Goal: Information Seeking & Learning: Learn about a topic

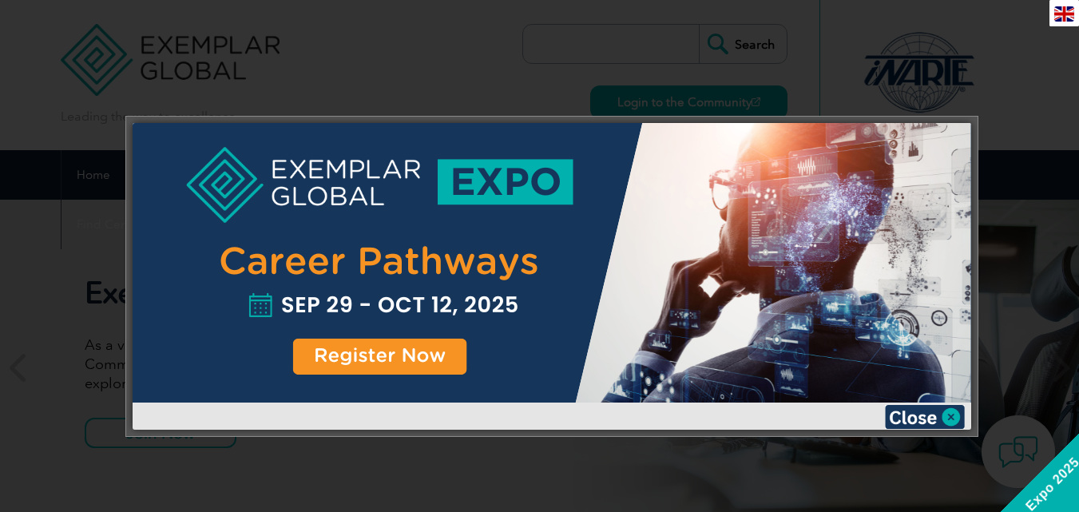
click at [952, 430] on div at bounding box center [552, 277] width 852 height 320
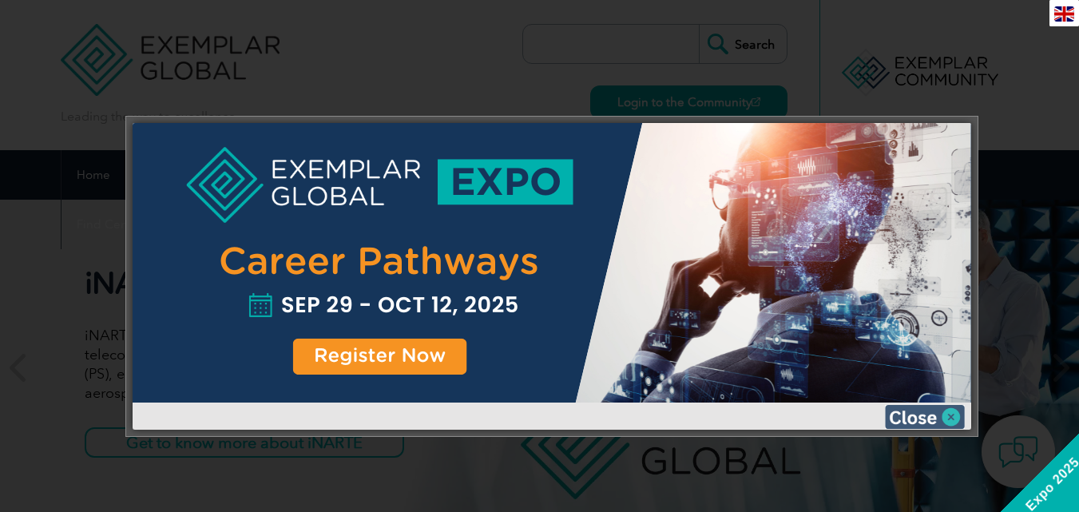
click at [951, 415] on img at bounding box center [925, 417] width 80 height 24
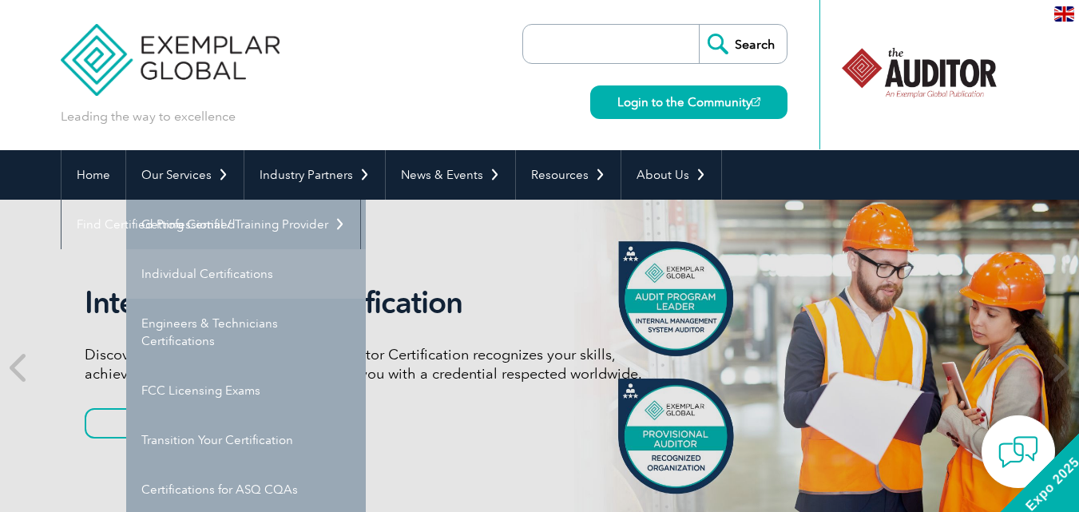
click at [195, 269] on link "Individual Certifications" at bounding box center [246, 274] width 240 height 50
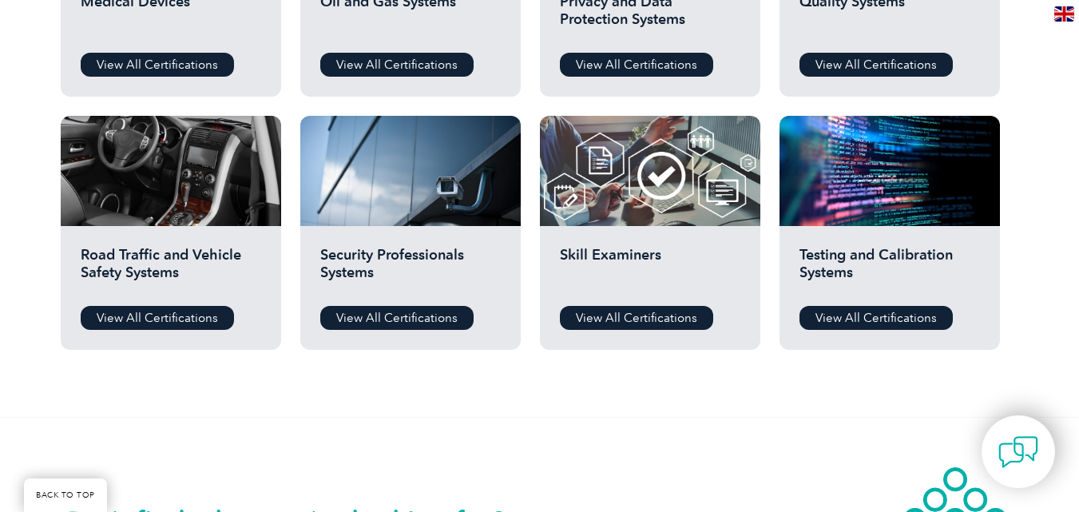
scroll to position [1278, 0]
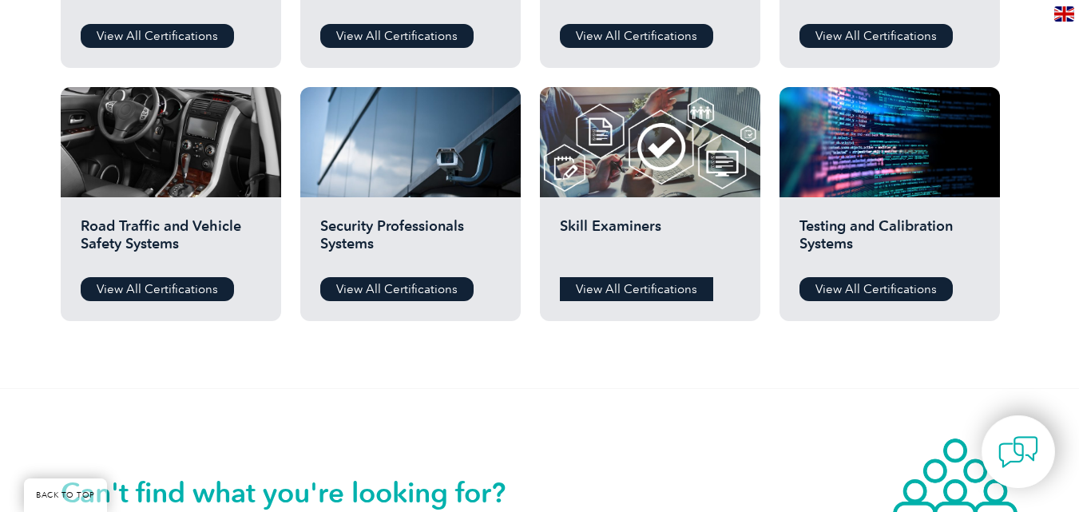
click at [641, 298] on link "View All Certifications" at bounding box center [636, 289] width 153 height 24
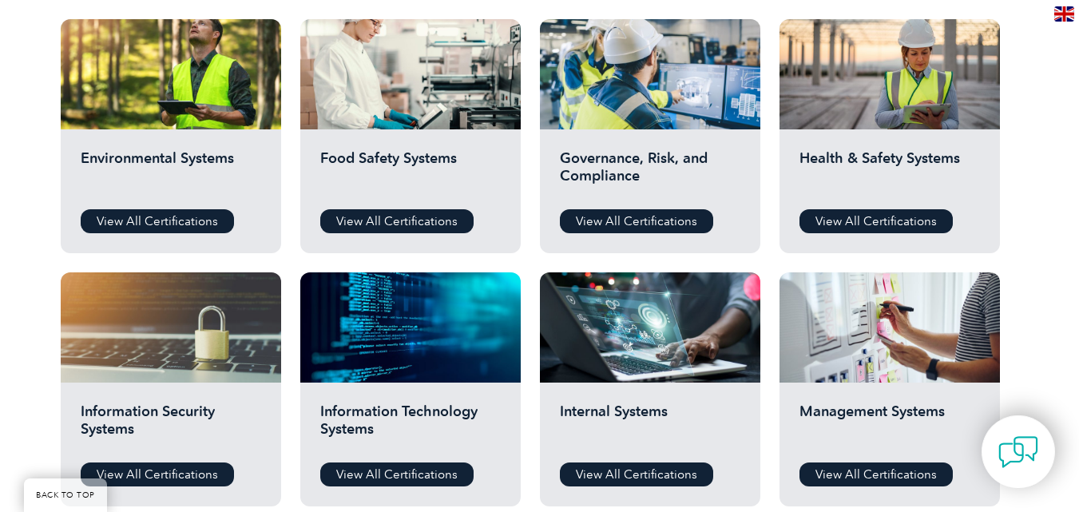
scroll to position [559, 0]
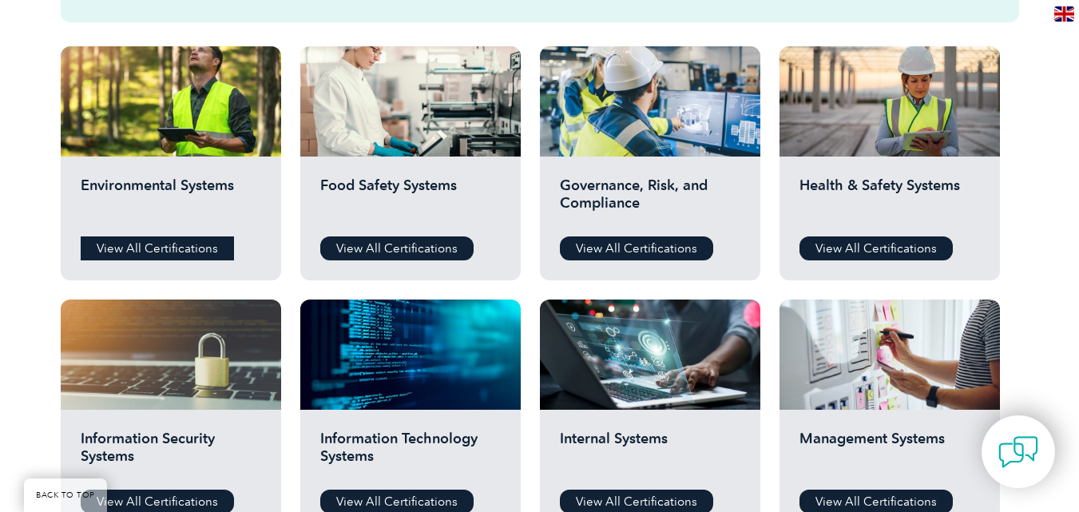
click at [141, 257] on link "View All Certifications" at bounding box center [157, 248] width 153 height 24
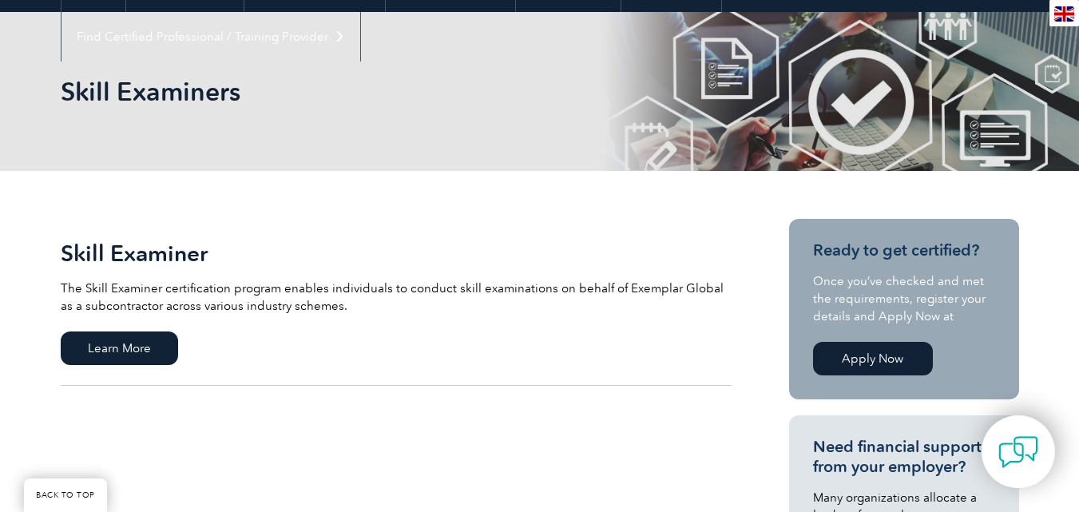
scroll to position [240, 0]
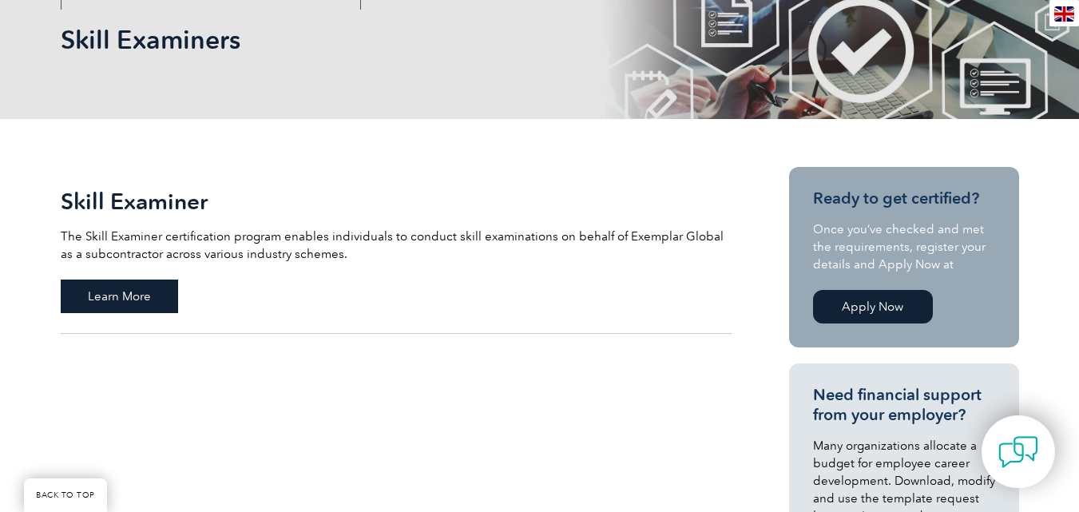
click at [103, 300] on span "Learn More" at bounding box center [119, 297] width 117 height 34
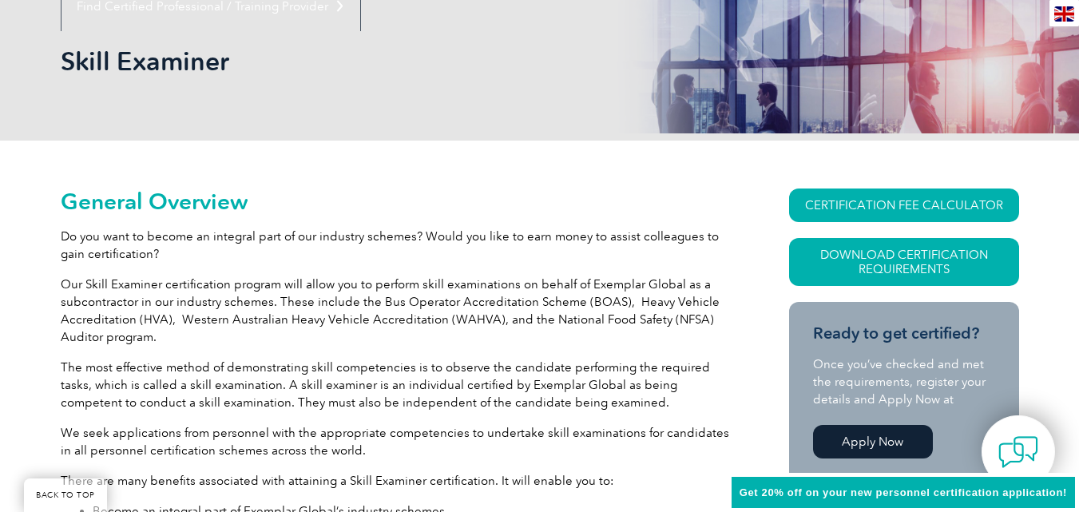
scroll to position [240, 0]
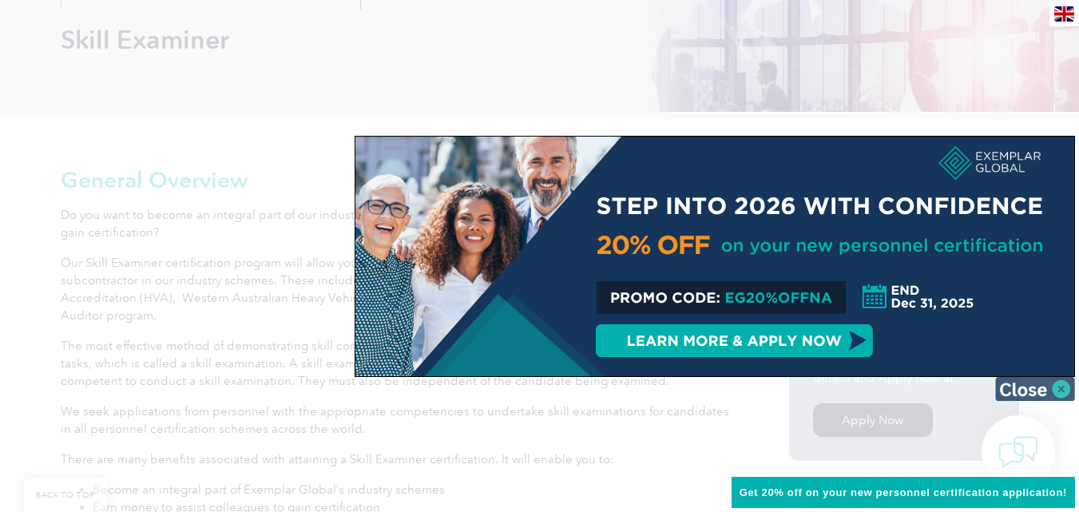
click at [1062, 386] on img at bounding box center [1035, 389] width 80 height 24
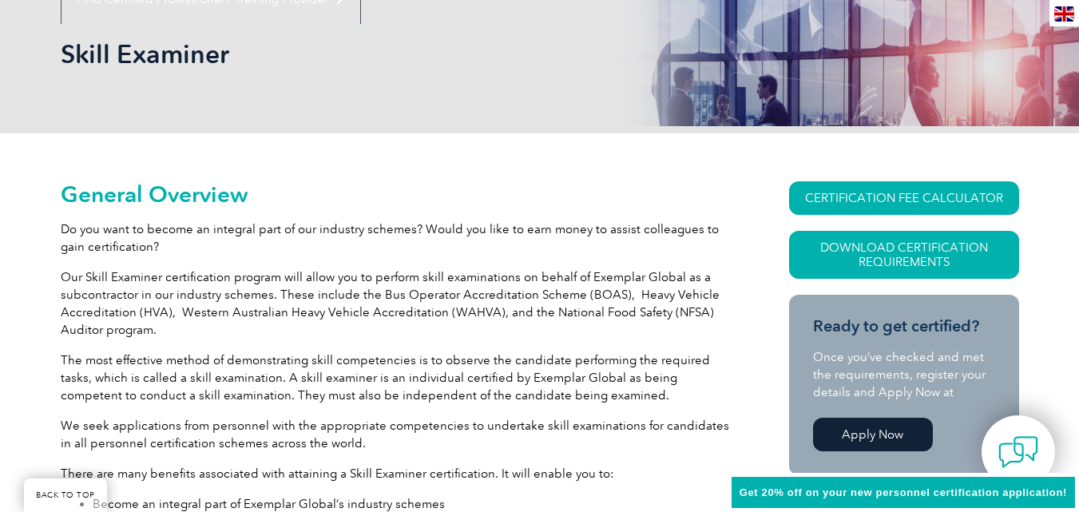
scroll to position [0, 0]
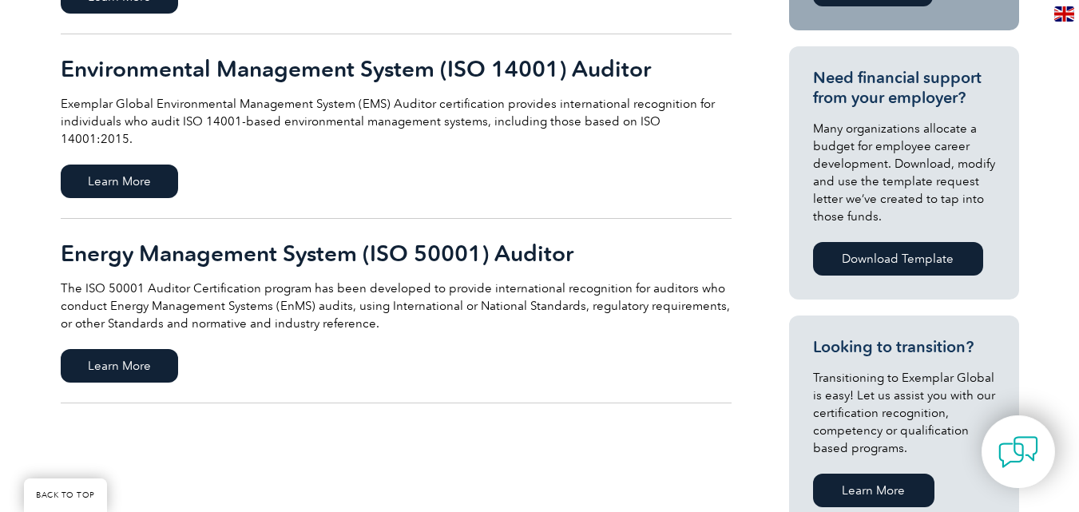
scroll to position [639, 0]
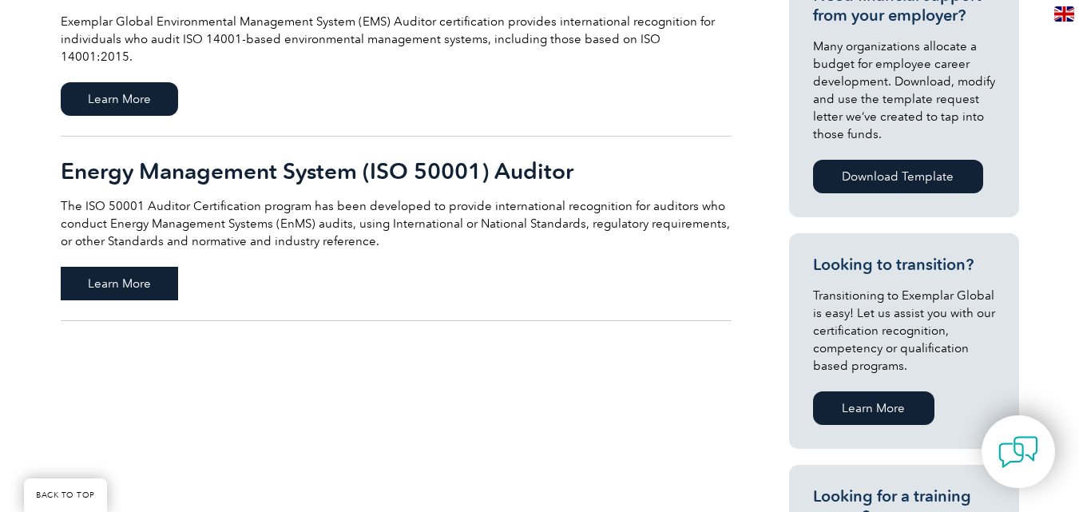
click at [109, 267] on span "Learn More" at bounding box center [119, 284] width 117 height 34
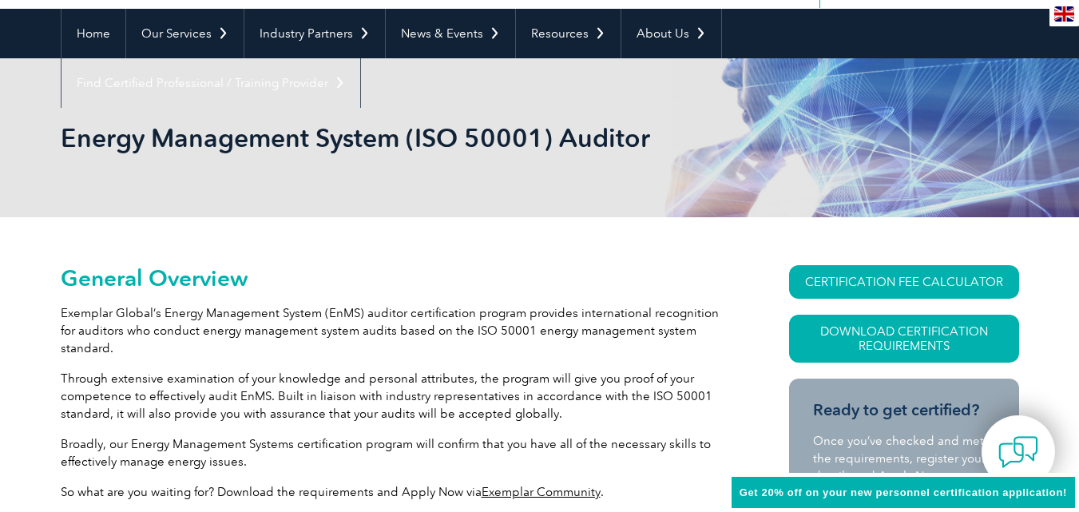
scroll to position [160, 0]
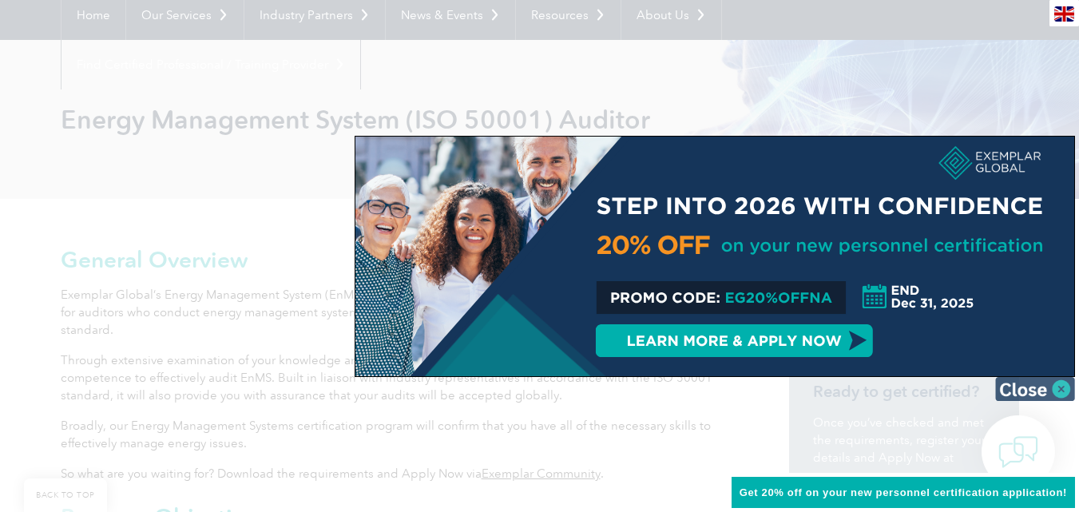
click at [1035, 386] on img at bounding box center [1035, 389] width 80 height 24
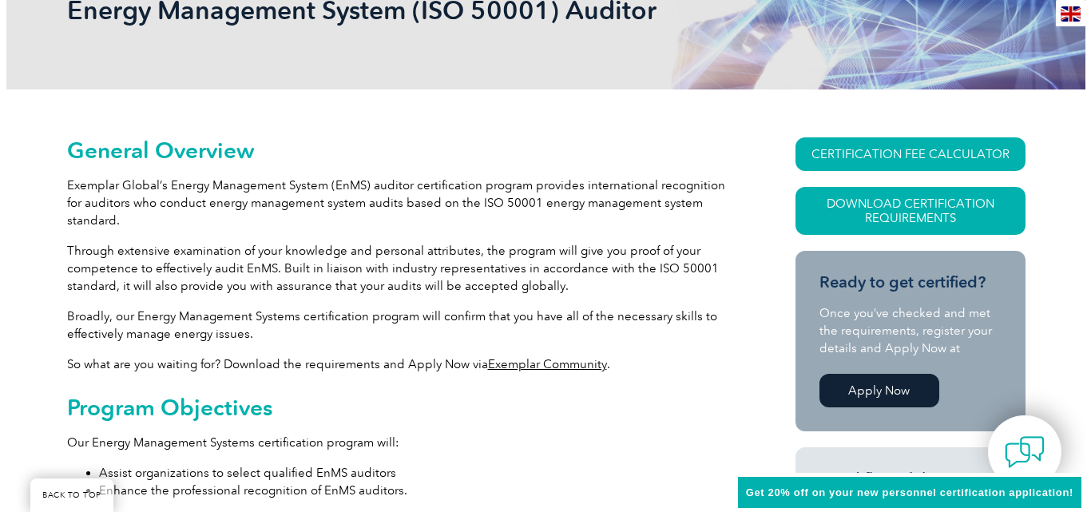
scroll to position [320, 0]
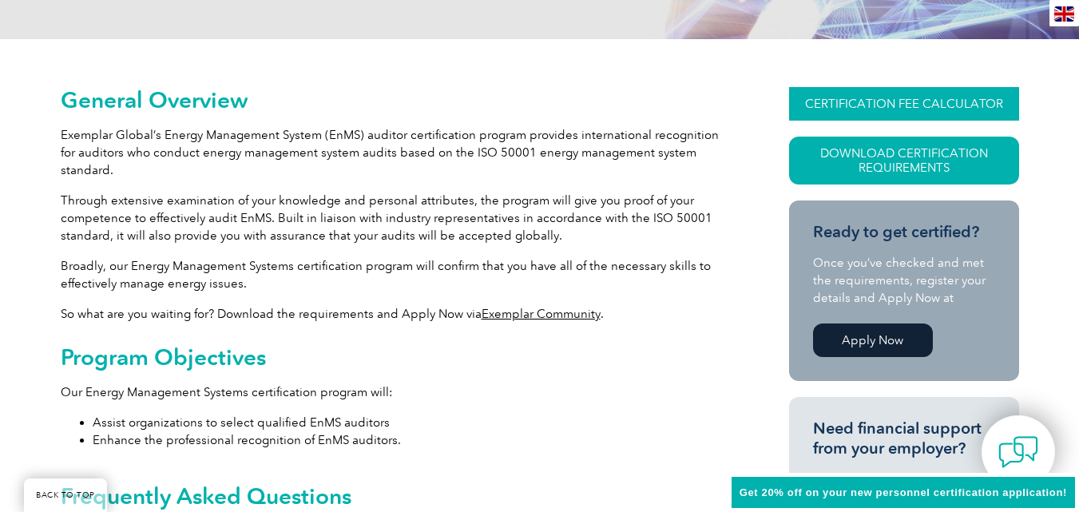
click at [885, 109] on link "CERTIFICATION FEE CALCULATOR" at bounding box center [904, 104] width 230 height 34
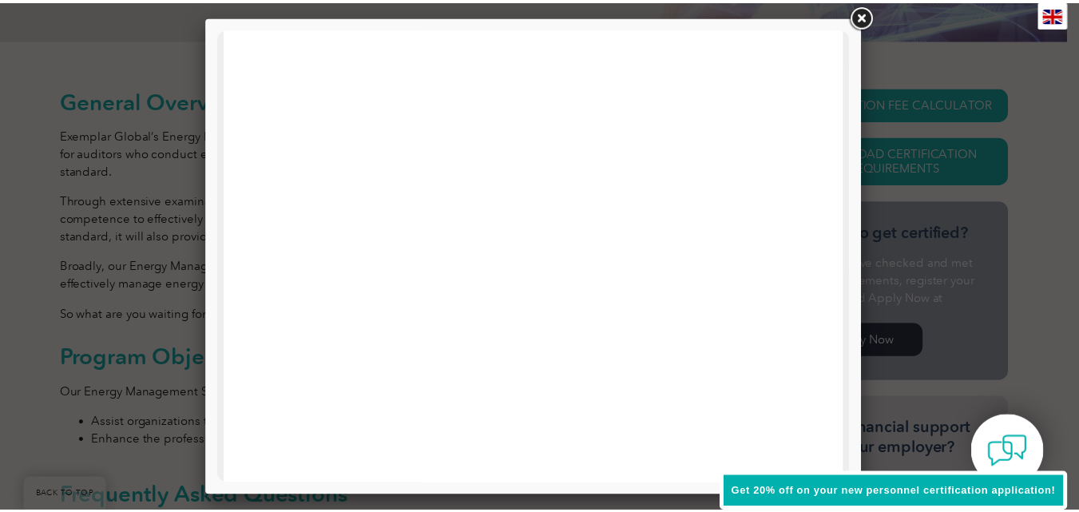
scroll to position [785, 0]
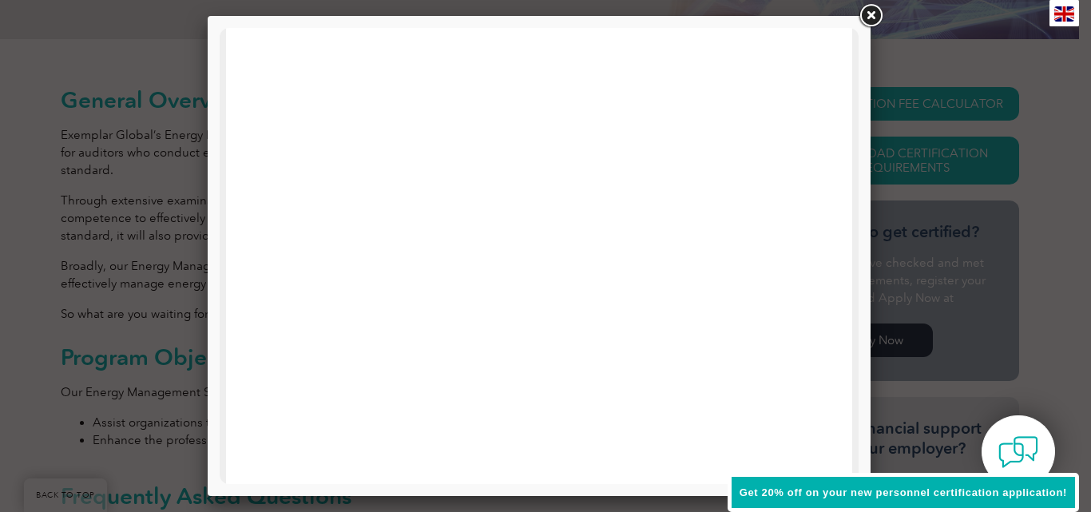
click at [872, 21] on link at bounding box center [870, 16] width 29 height 29
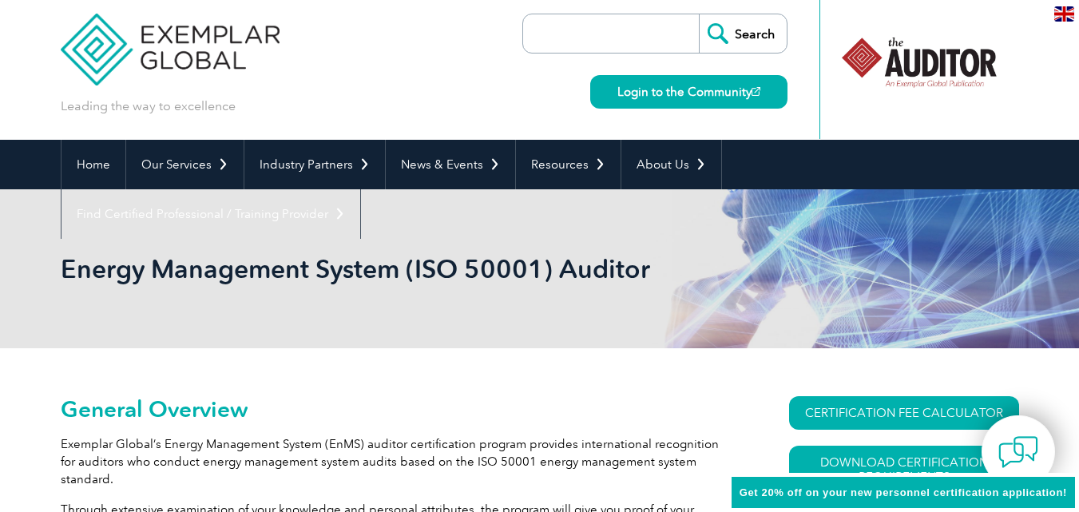
scroll to position [0, 0]
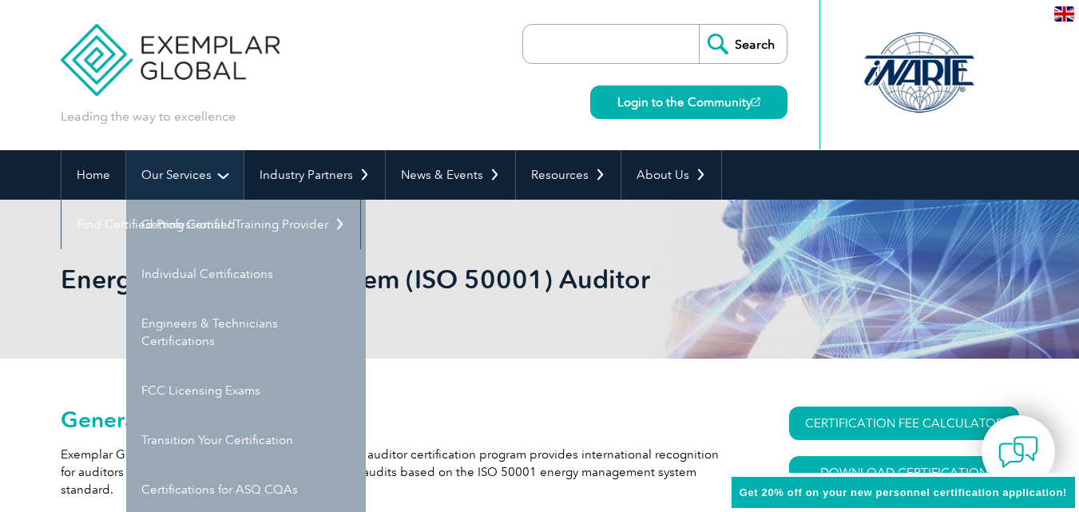
click at [205, 175] on link "Our Services" at bounding box center [184, 175] width 117 height 50
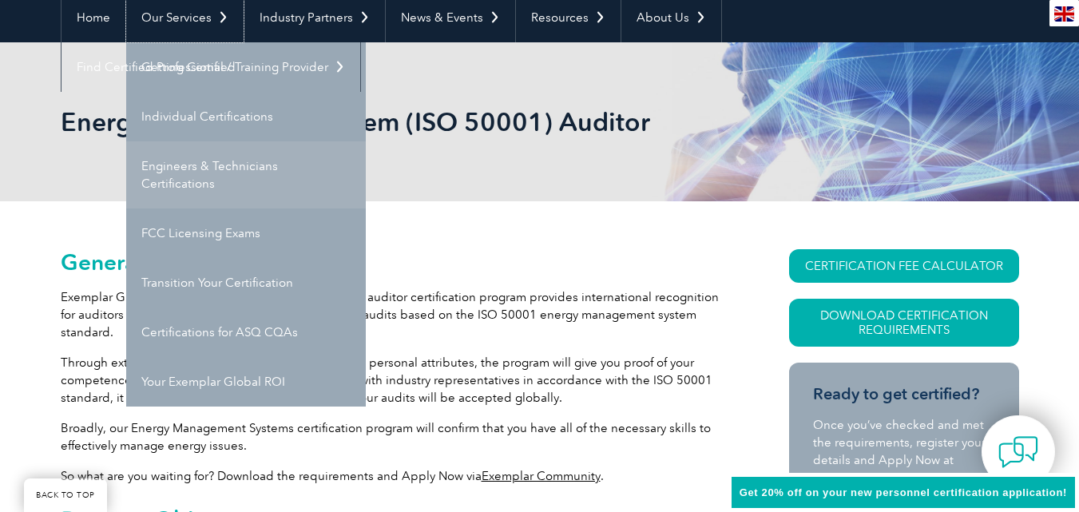
scroll to position [160, 0]
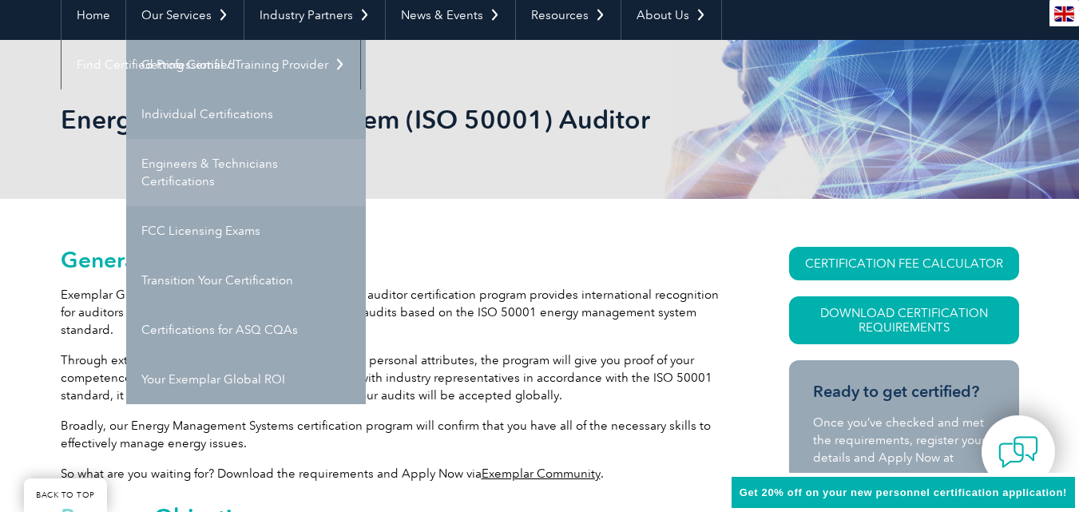
click at [196, 176] on link "Engineers & Technicians Certifications" at bounding box center [246, 172] width 240 height 67
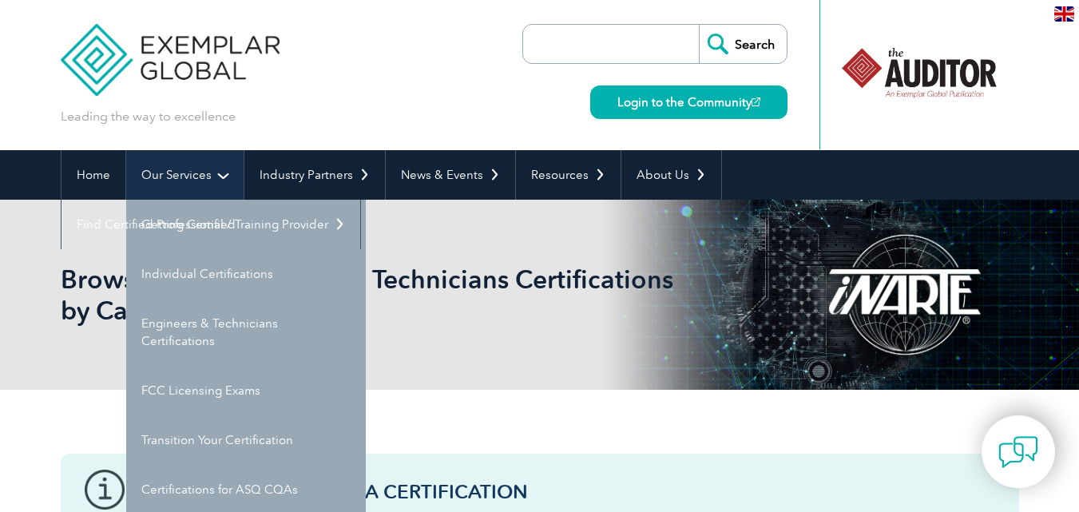
click at [164, 177] on link "Our Services" at bounding box center [184, 175] width 117 height 50
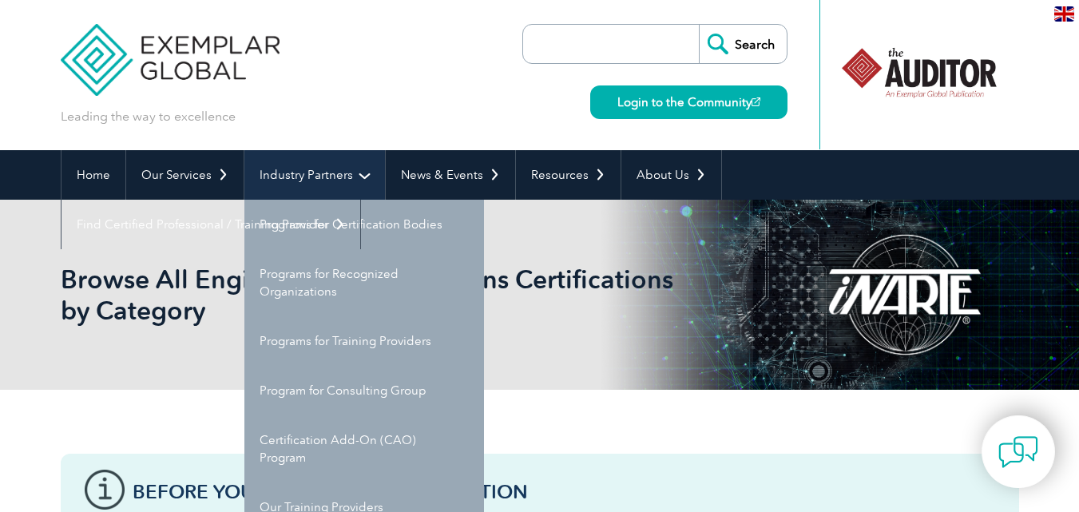
click at [313, 166] on link "Industry Partners" at bounding box center [314, 175] width 141 height 50
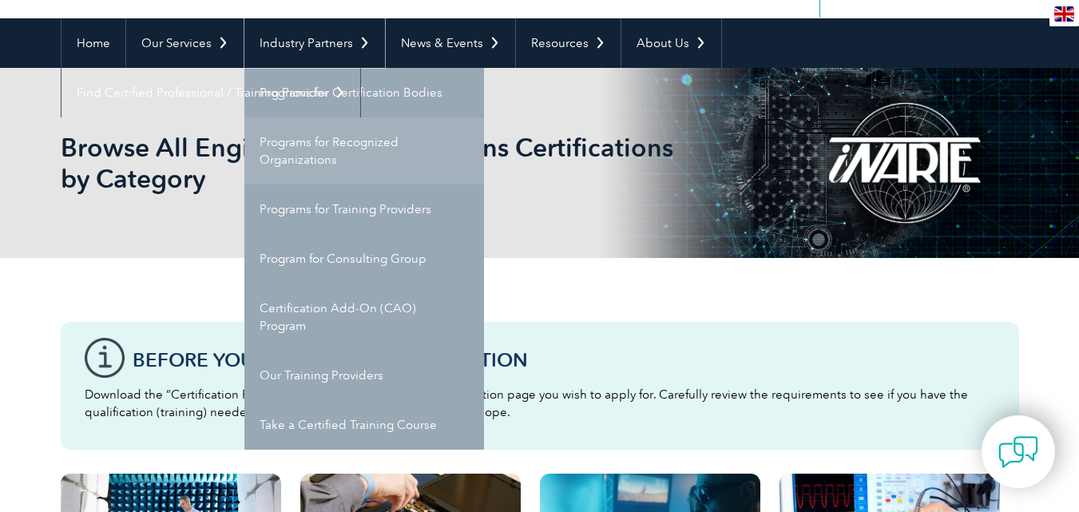
scroll to position [160, 0]
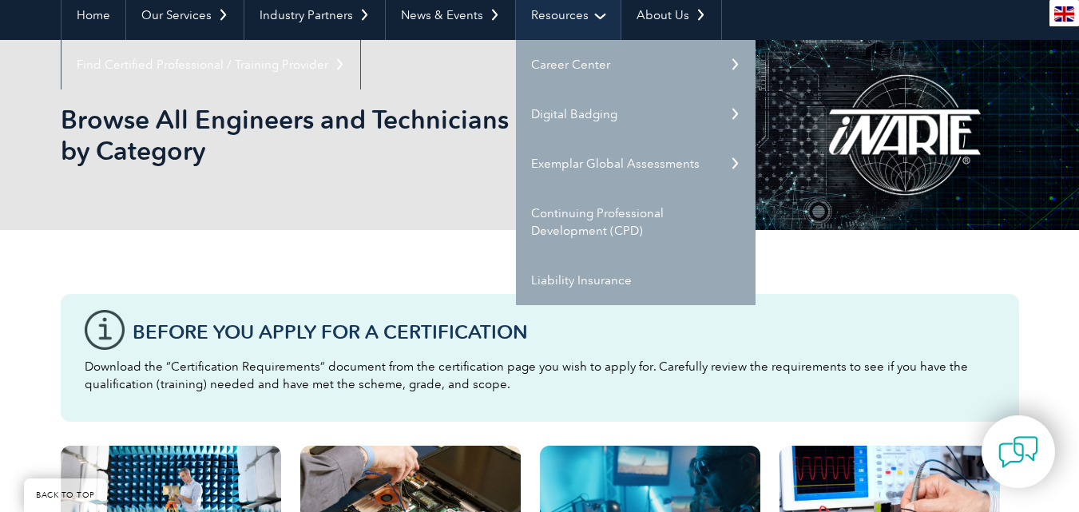
click at [582, 10] on link "Resources" at bounding box center [568, 15] width 105 height 50
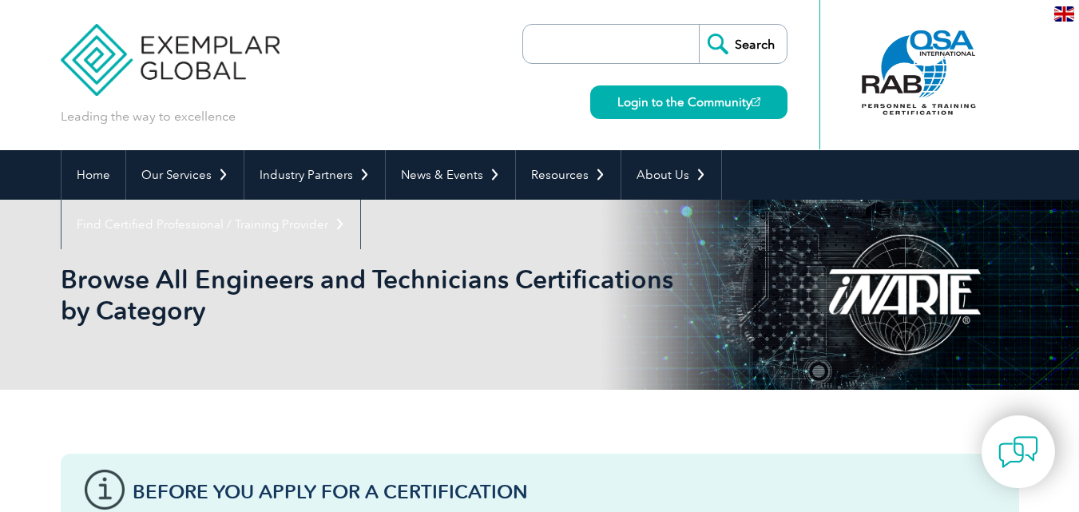
click at [582, 10] on div "Search Login to the Community" at bounding box center [654, 75] width 265 height 150
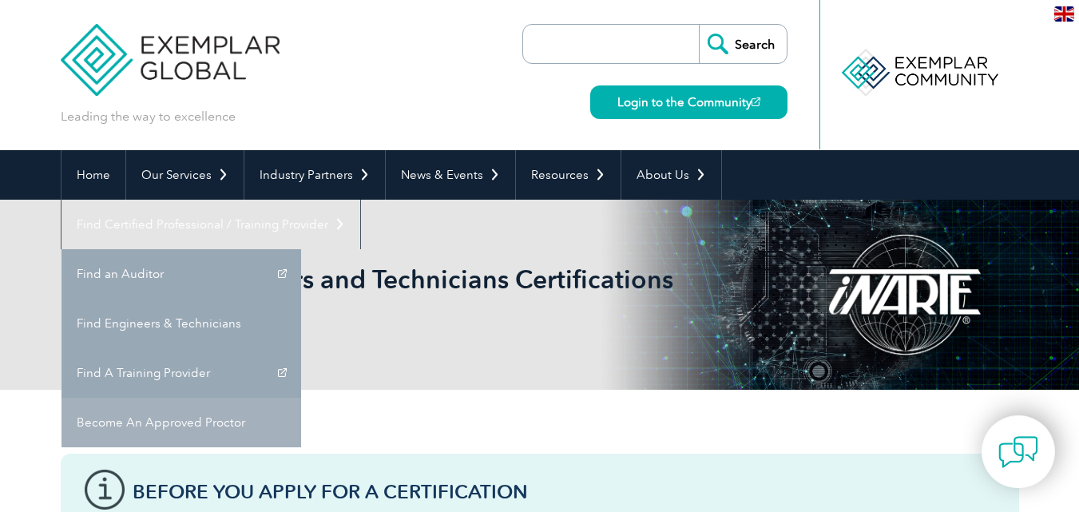
click at [301, 398] on link "Become An Approved Proctor" at bounding box center [182, 423] width 240 height 50
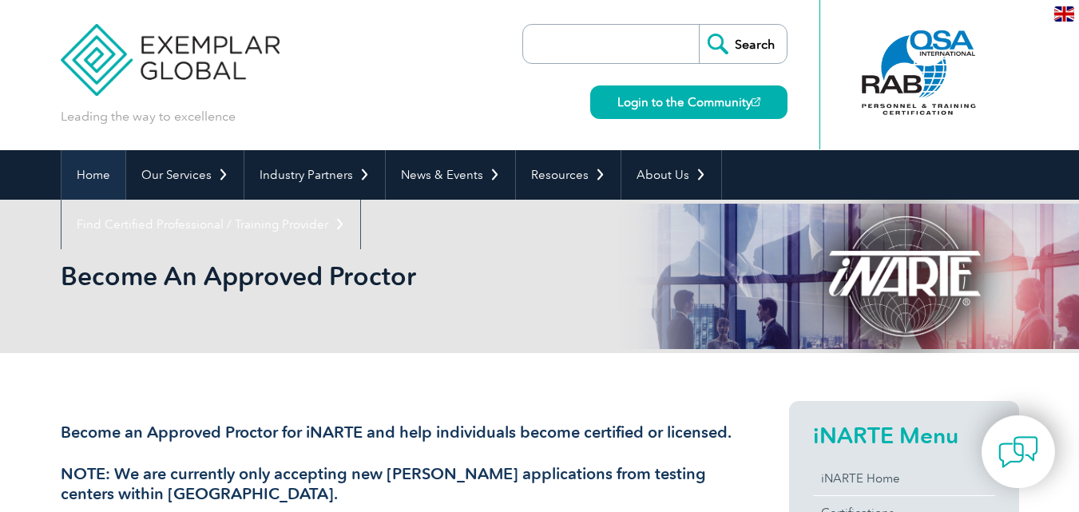
click at [88, 176] on link "Home" at bounding box center [94, 175] width 64 height 50
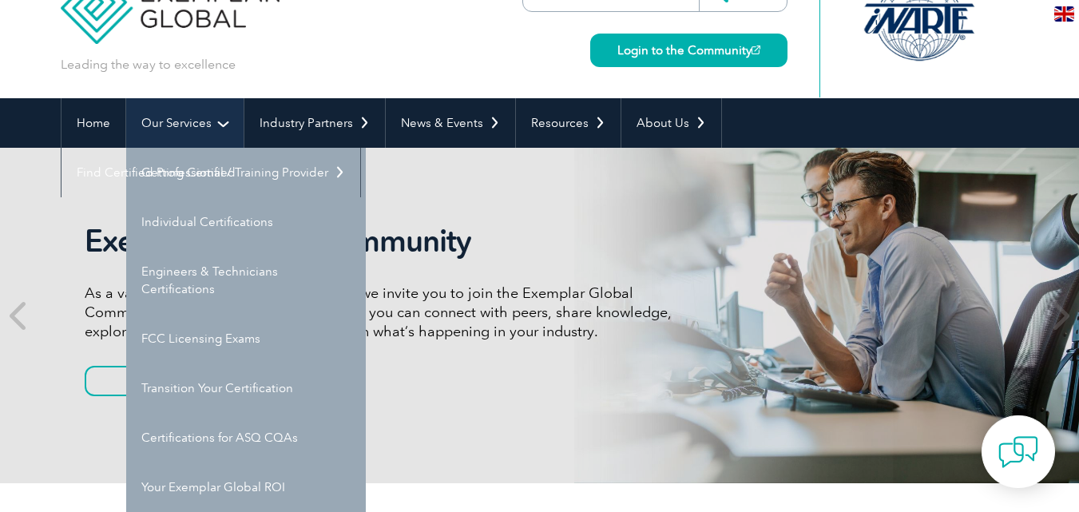
scroll to position [80, 0]
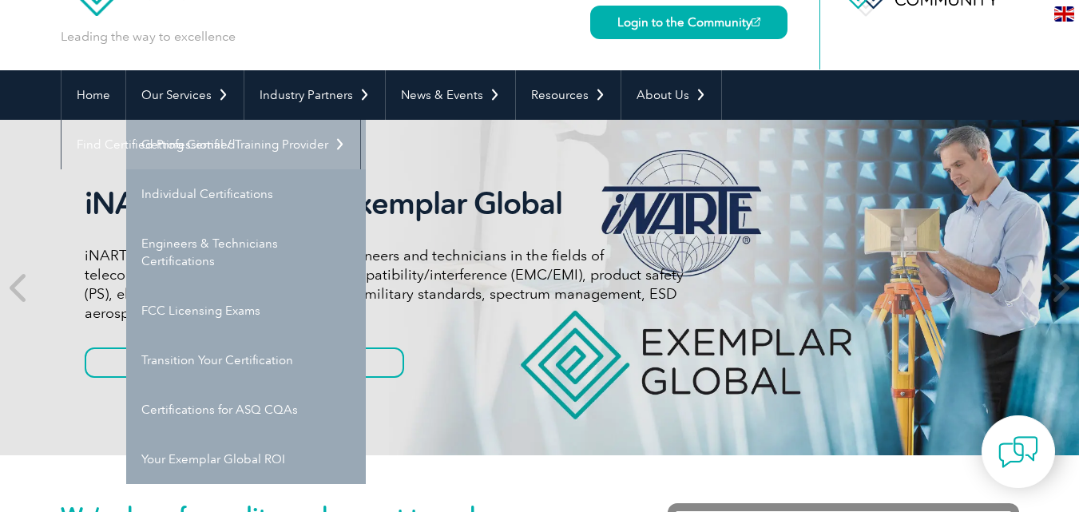
click at [200, 138] on link "Getting Certified" at bounding box center [246, 145] width 240 height 50
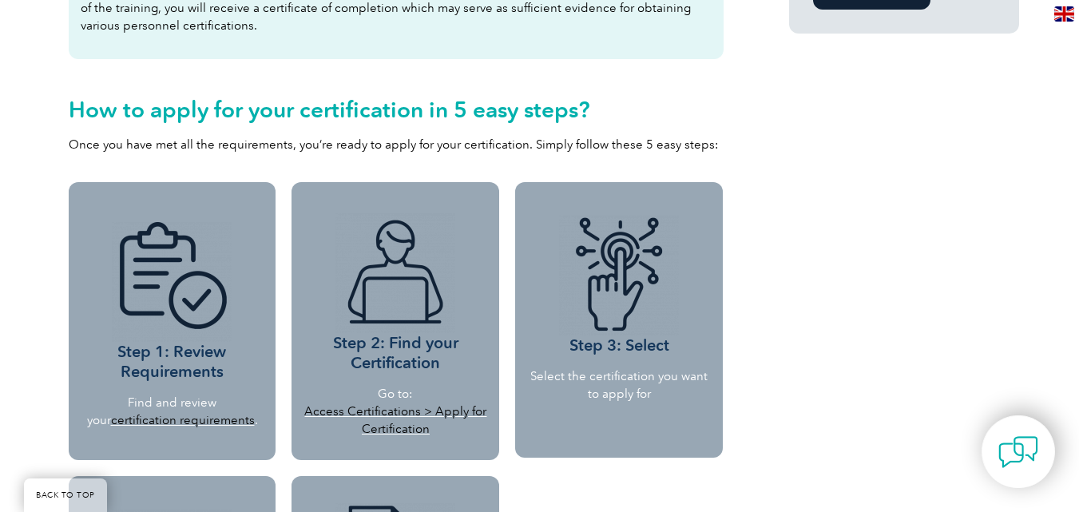
scroll to position [1038, 0]
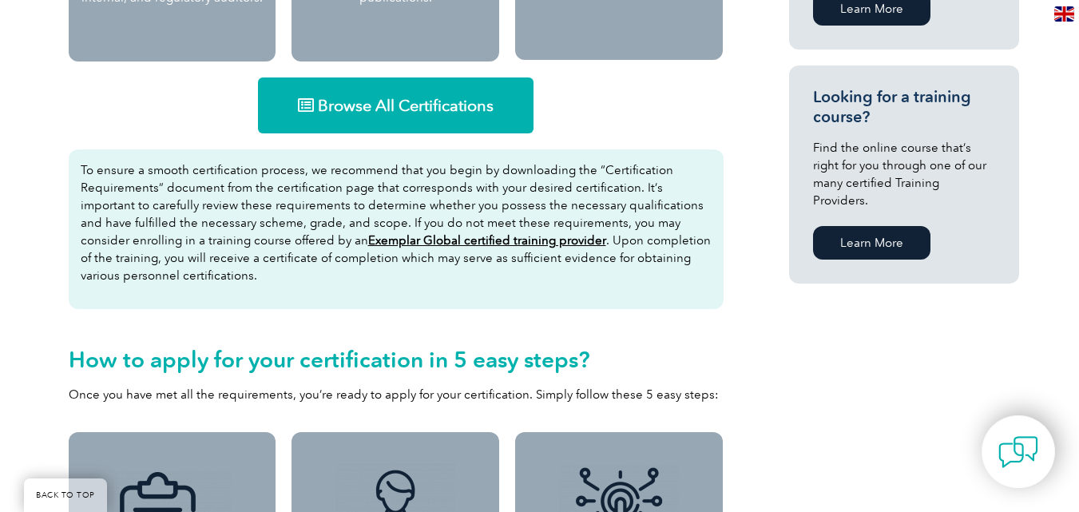
click at [399, 125] on link "Browse All Certifications" at bounding box center [396, 105] width 276 height 56
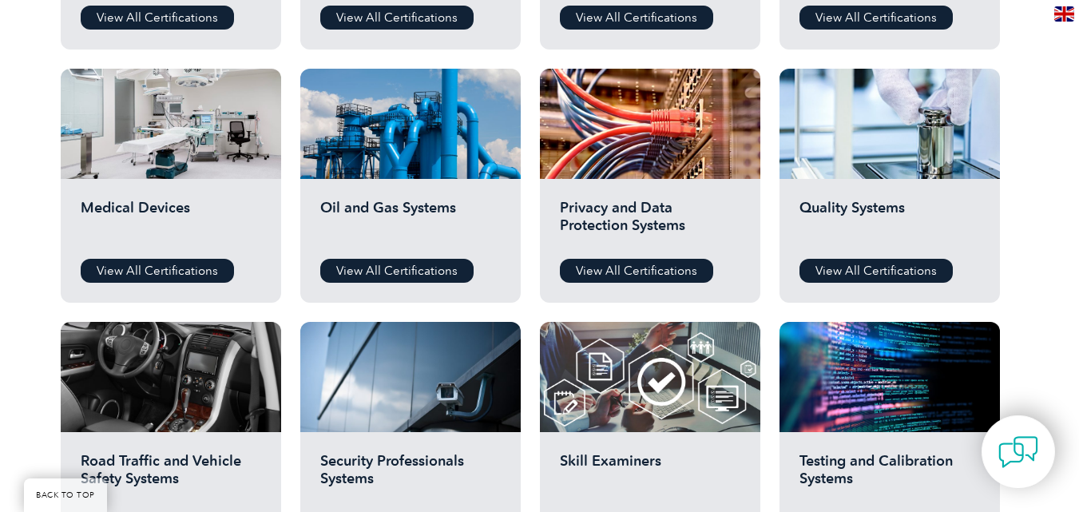
scroll to position [1038, 0]
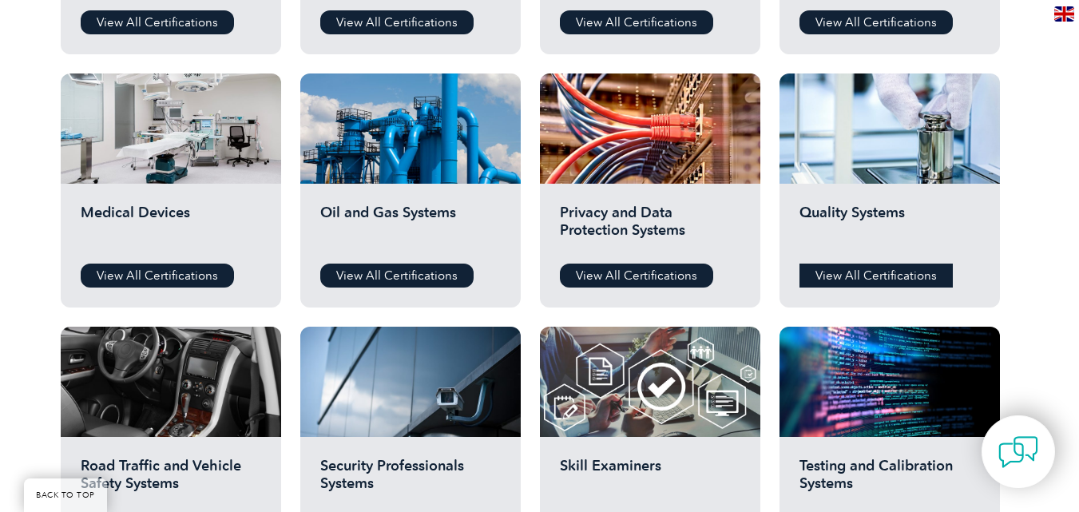
click at [890, 274] on link "View All Certifications" at bounding box center [876, 276] width 153 height 24
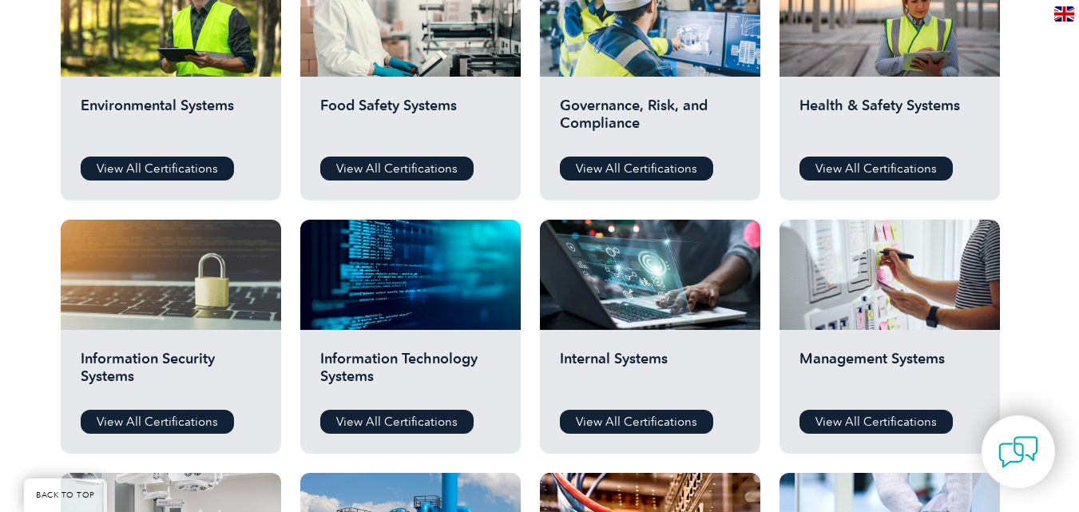
scroll to position [559, 0]
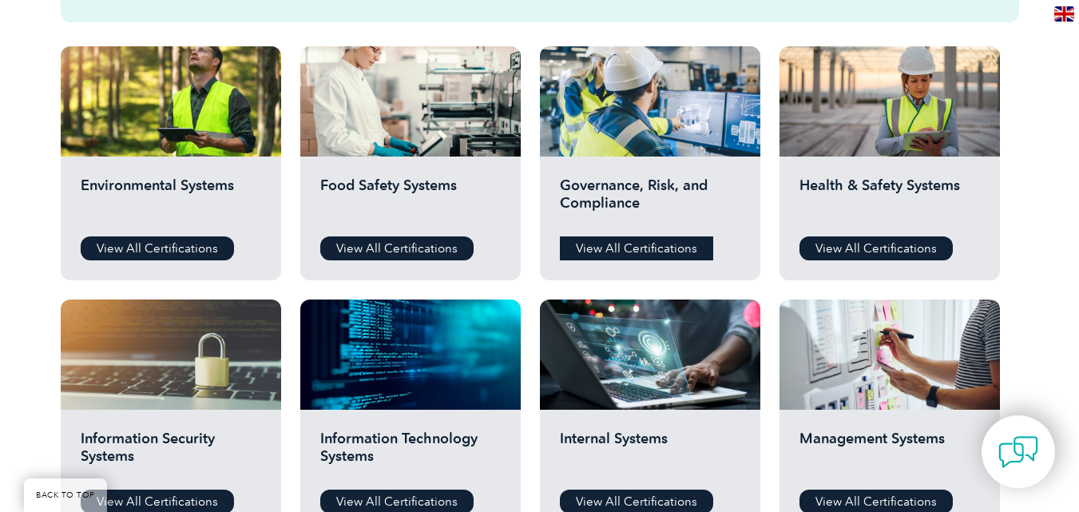
click at [640, 240] on link "View All Certifications" at bounding box center [636, 248] width 153 height 24
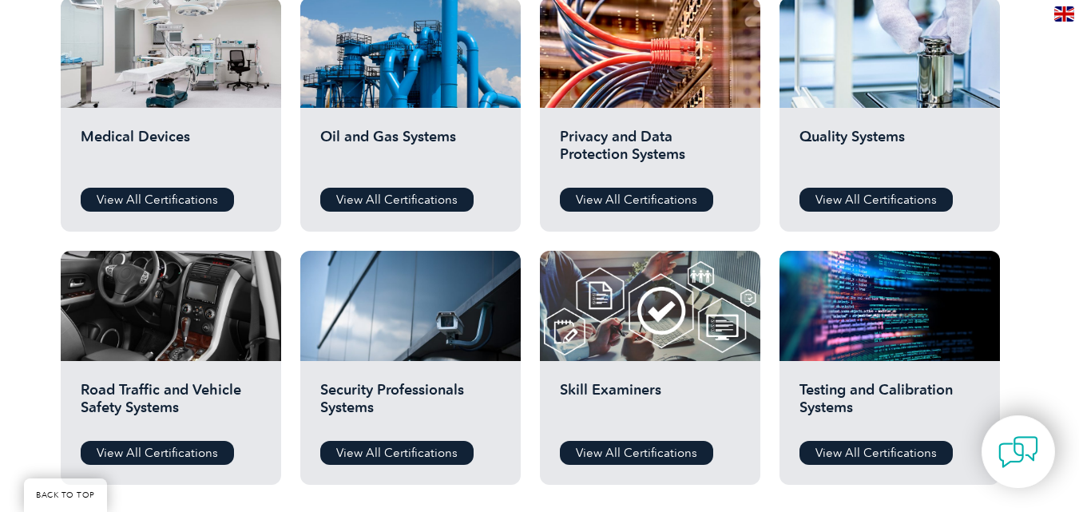
scroll to position [1076, 0]
